Goal: Task Accomplishment & Management: Manage account settings

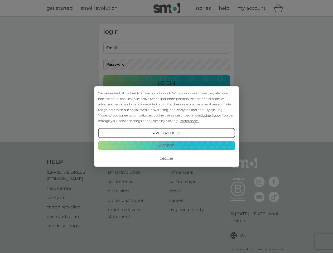
click at [211, 115] on span "Cookie Policy" at bounding box center [210, 115] width 20 height 4
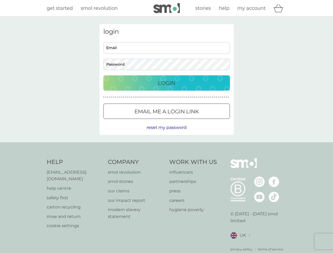
click at [188, 121] on div "login Email Password Login ● ● ● ● ● ● ● ● ● ● ● ● ● ● ● ● ● ● ● ● ● ● ● ● ● ● …" at bounding box center [166, 79] width 134 height 111
click at [166, 133] on div "login Email Password Login ● ● ● ● ● ● ● ● ● ● ● ● ● ● ● ● ● ● ● ● ● ● ● ● ● ● …" at bounding box center [166, 79] width 134 height 111
click at [166, 158] on div "Help [EMAIL_ADDRESS][DOMAIN_NAME] help centre safety first carton recycling rin…" at bounding box center [167, 205] width 240 height 94
click at [166, 145] on div "Help [EMAIL_ADDRESS][DOMAIN_NAME] help centre safety first carton recycling rin…" at bounding box center [166, 204] width 333 height 125
